Goal: Information Seeking & Learning: Understand process/instructions

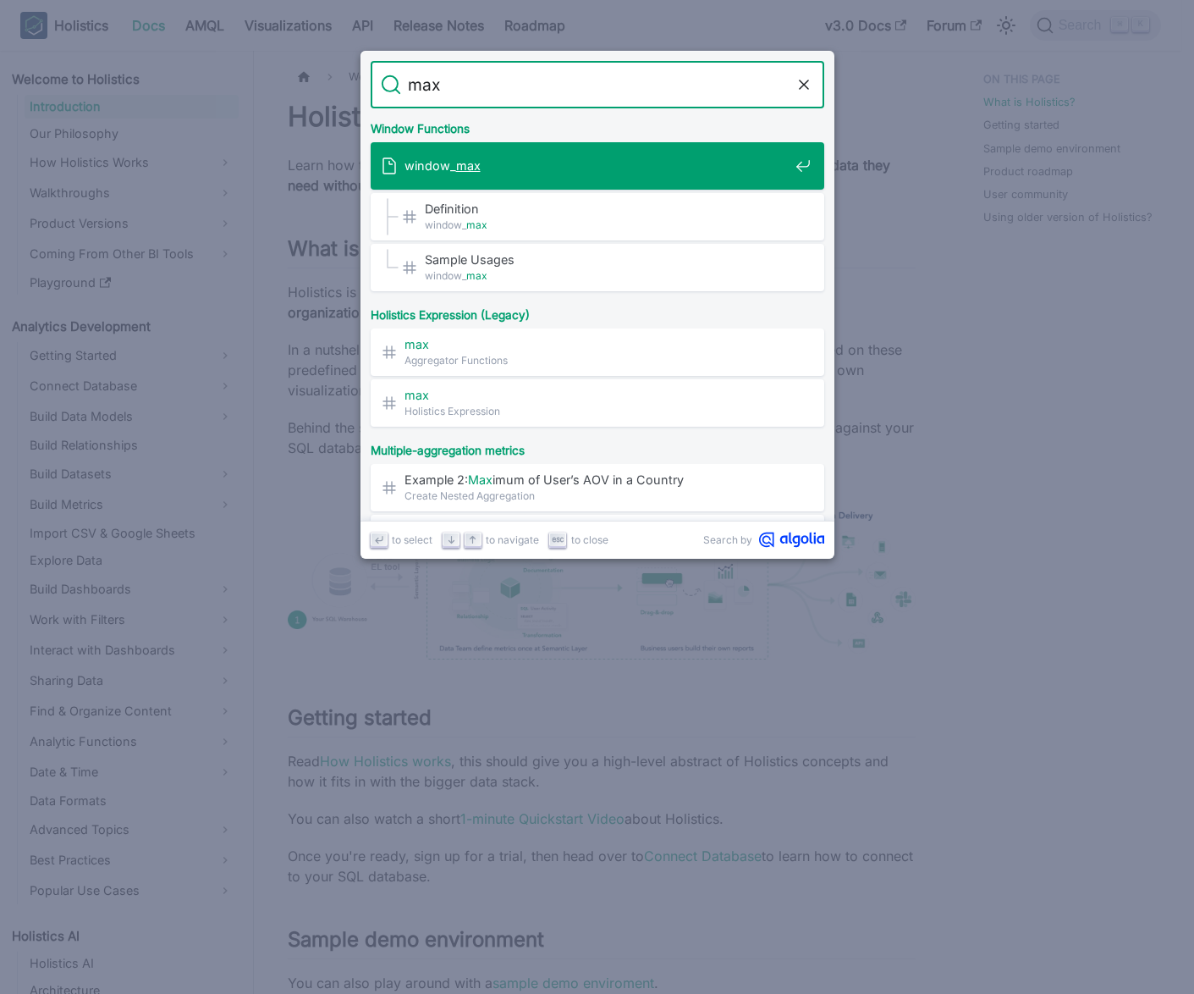
type input "max_"
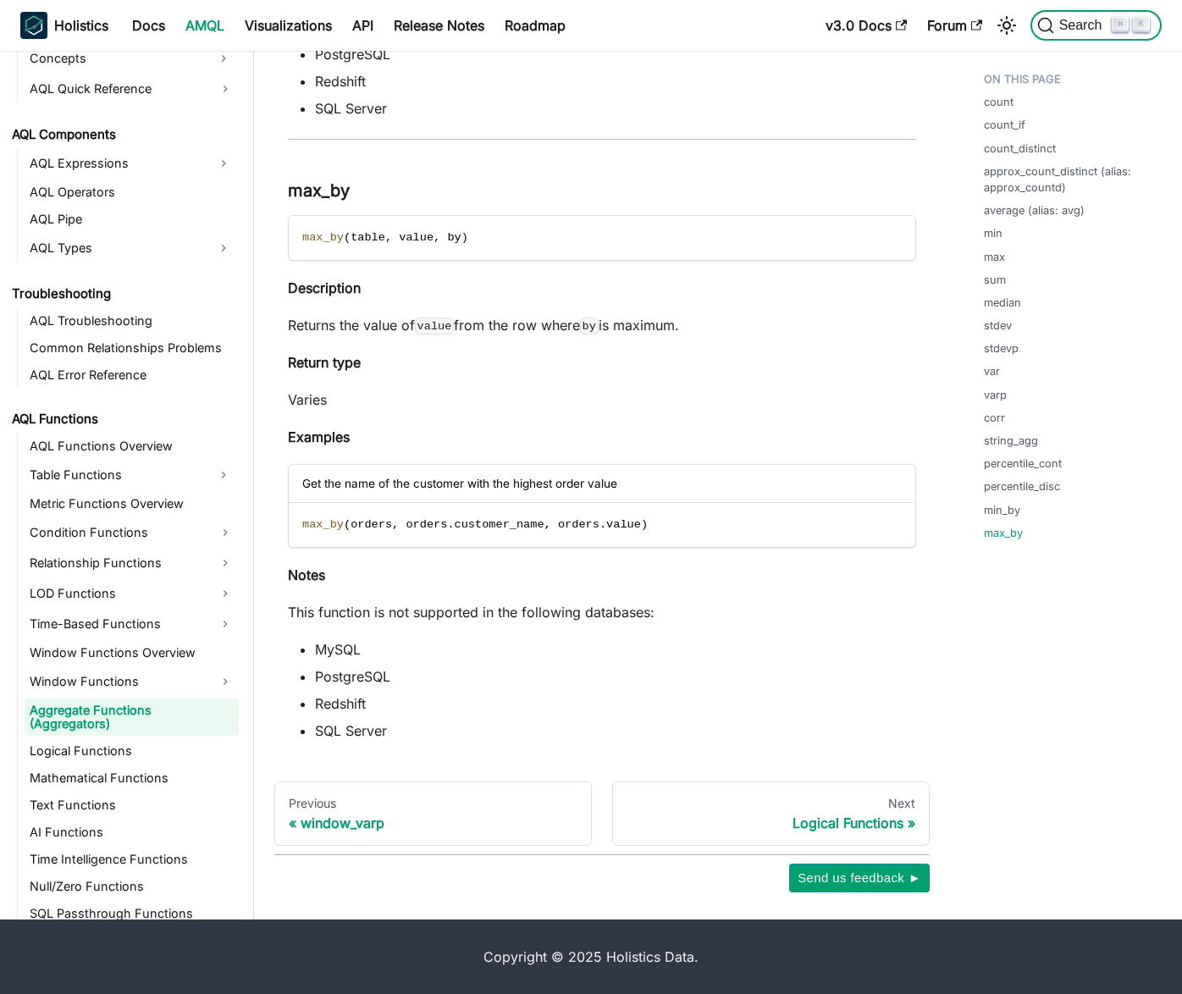
scroll to position [800, 0]
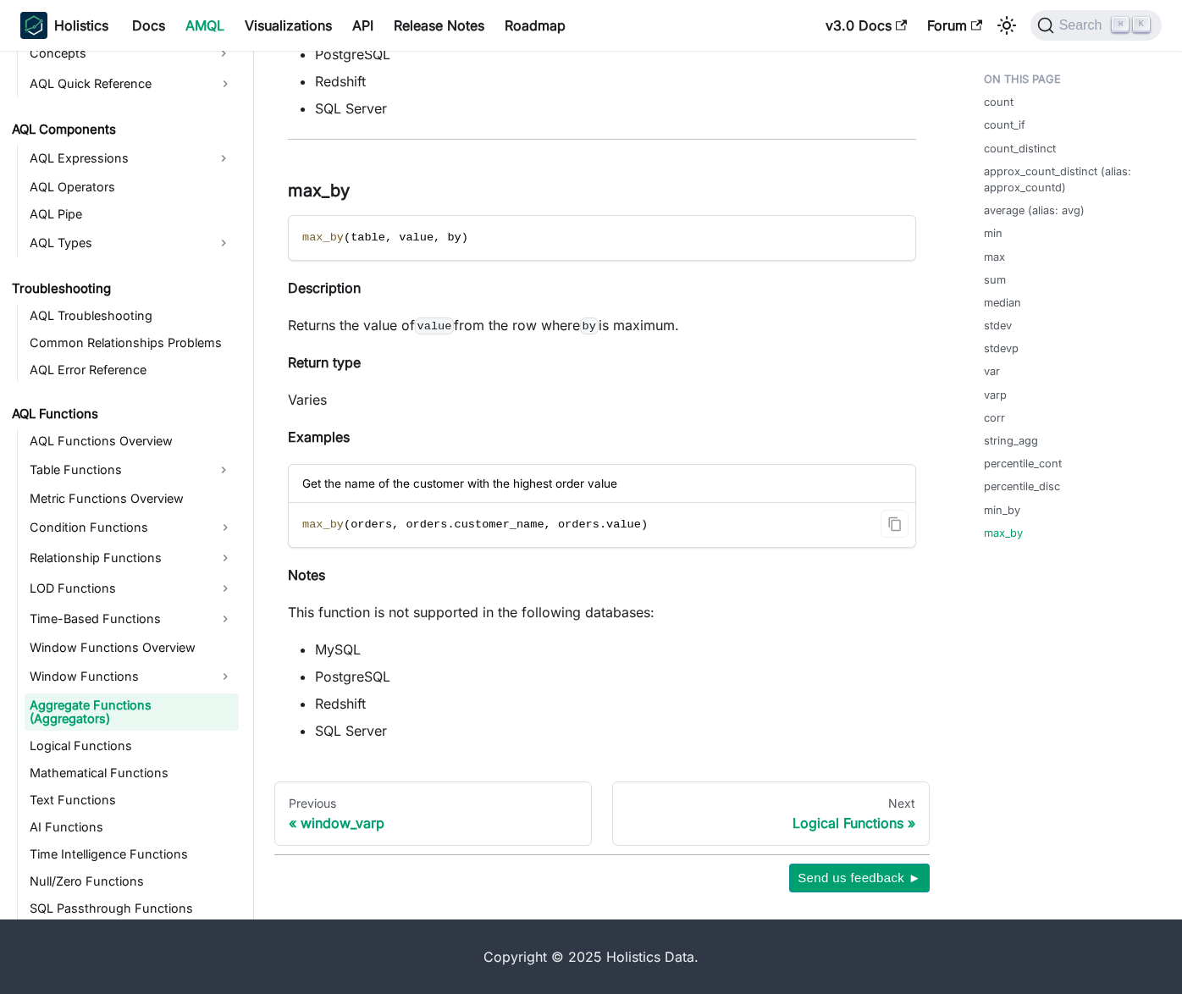
click at [504, 521] on span "customer_name" at bounding box center [500, 524] width 90 height 13
click at [522, 565] on p "Notes" at bounding box center [602, 575] width 628 height 20
click at [372, 239] on span "table" at bounding box center [367, 237] width 35 height 13
